Goal: Information Seeking & Learning: Learn about a topic

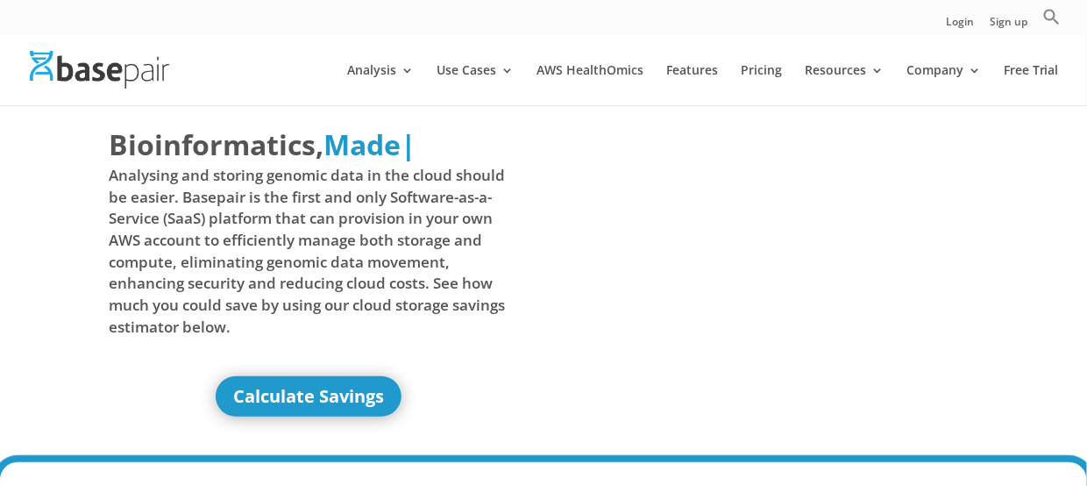
click at [709, 72] on link "Features" at bounding box center [692, 84] width 52 height 41
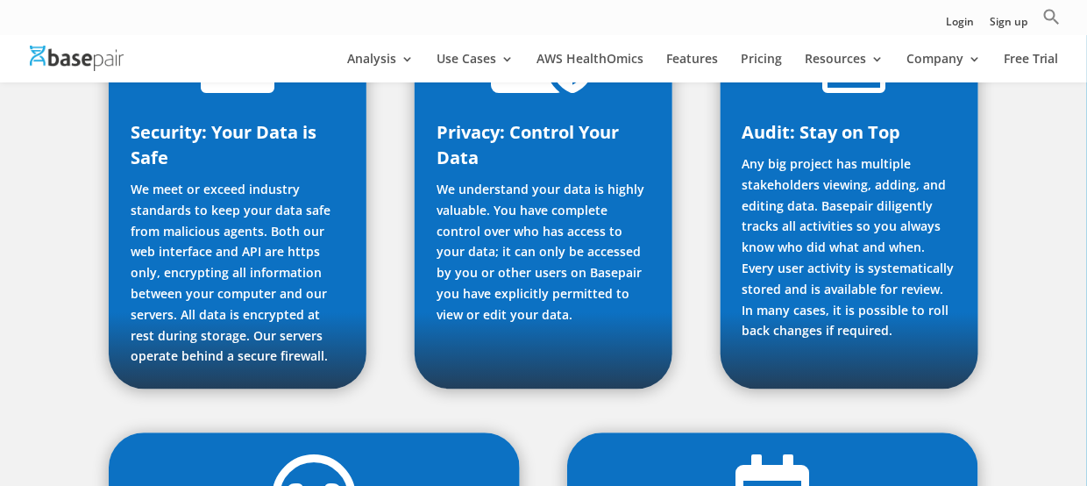
scroll to position [1227, 0]
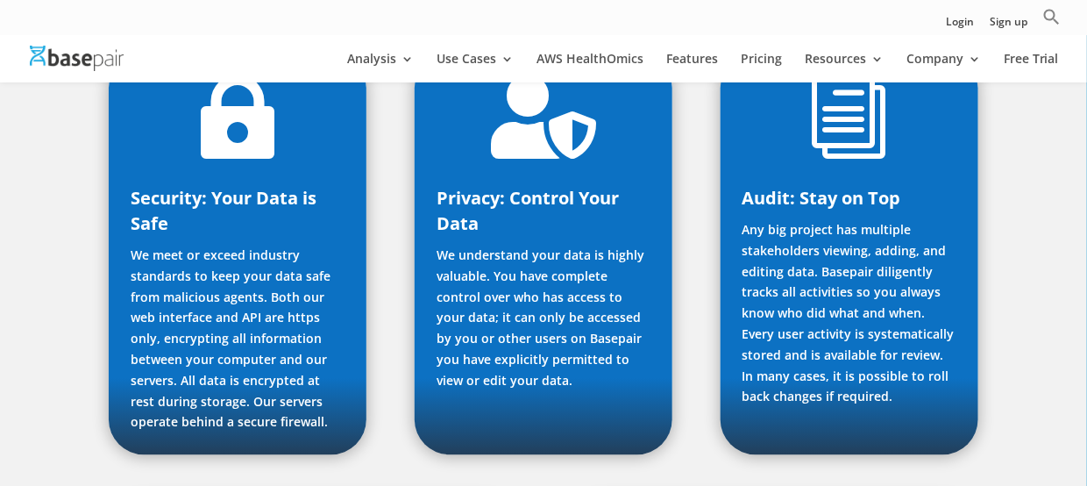
click at [609, 121] on link "DNA-Seq Analysis" at bounding box center [662, 120] width 175 height 35
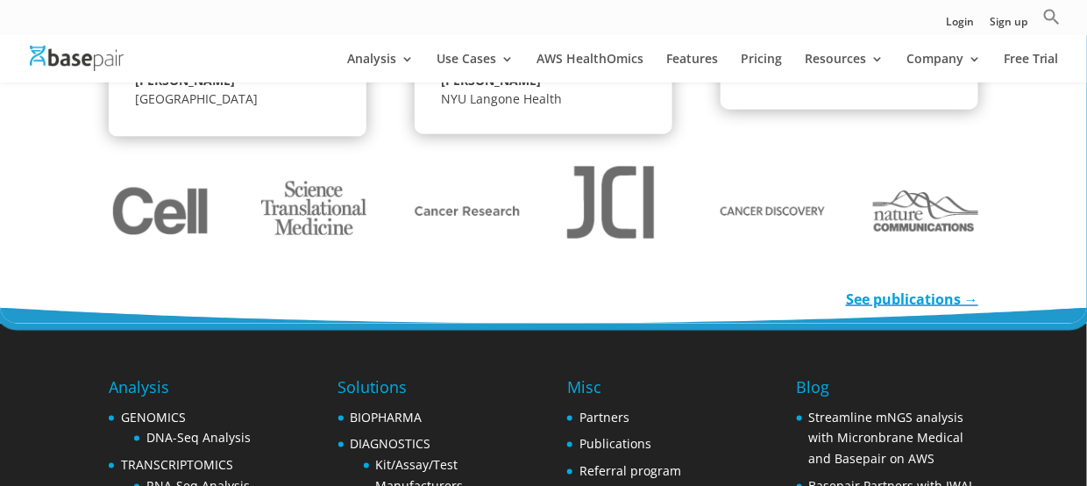
scroll to position [2718, 0]
